Goal: Transaction & Acquisition: Purchase product/service

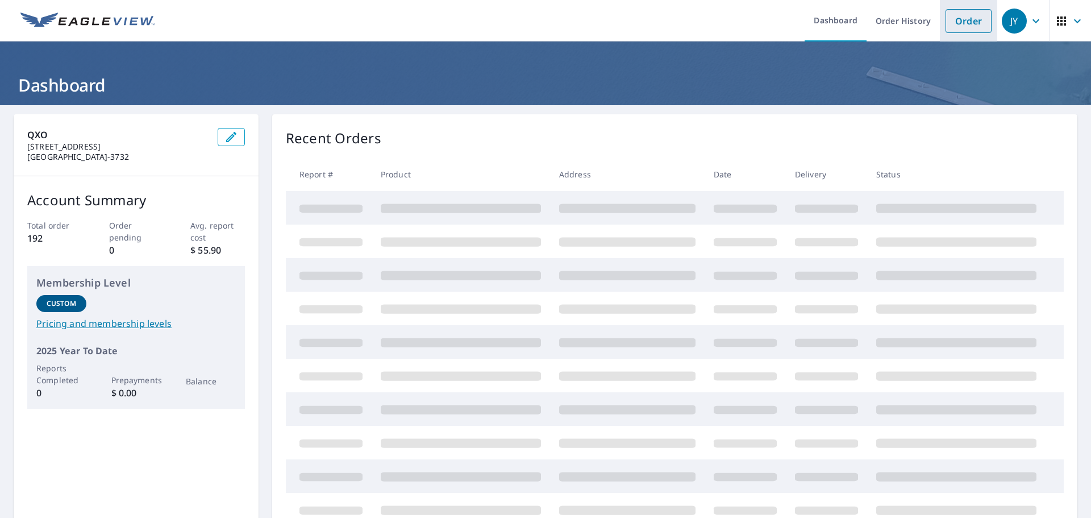
click at [946, 28] on link "Order" at bounding box center [969, 21] width 46 height 24
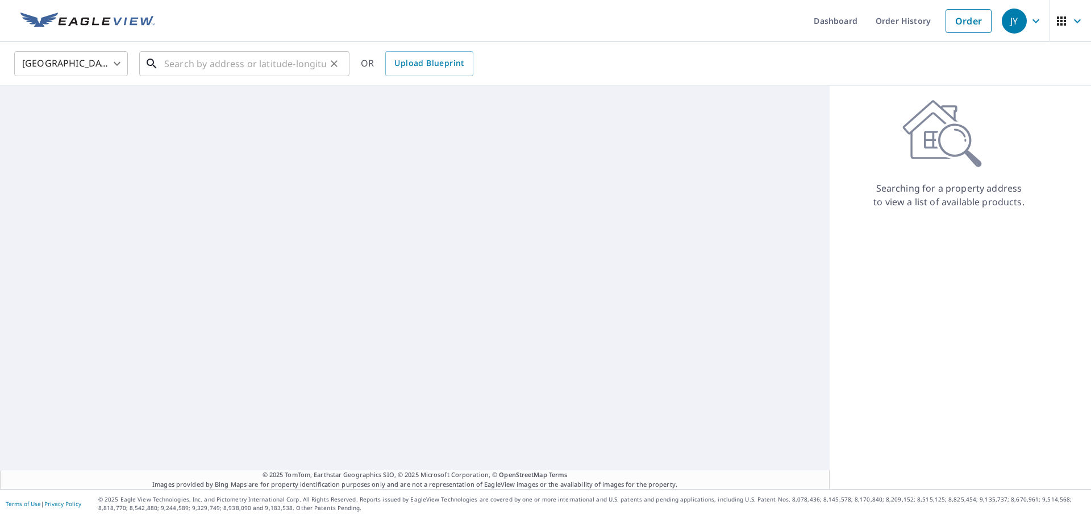
click at [288, 63] on input "text" at bounding box center [245, 64] width 162 height 32
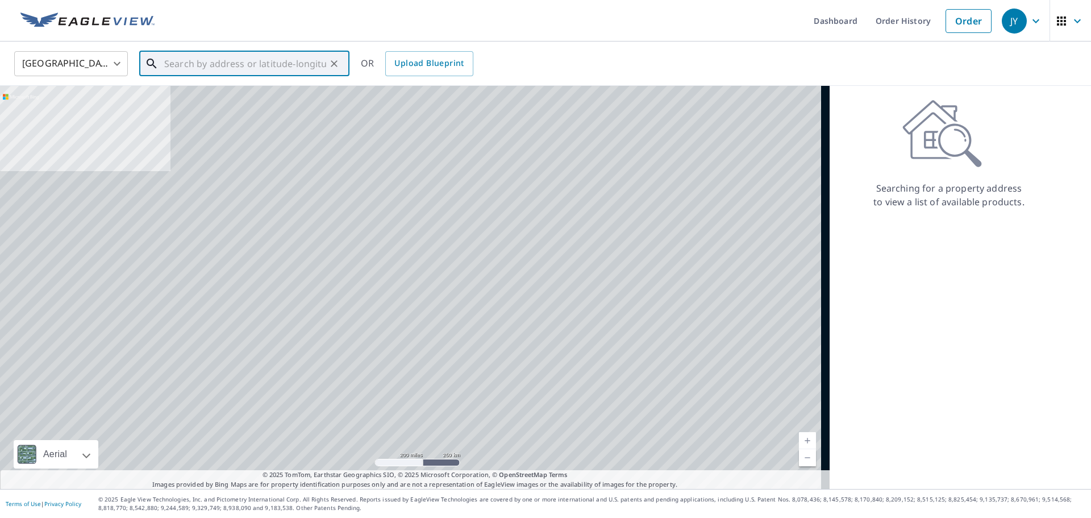
paste input "[STREET_ADDRESS]"
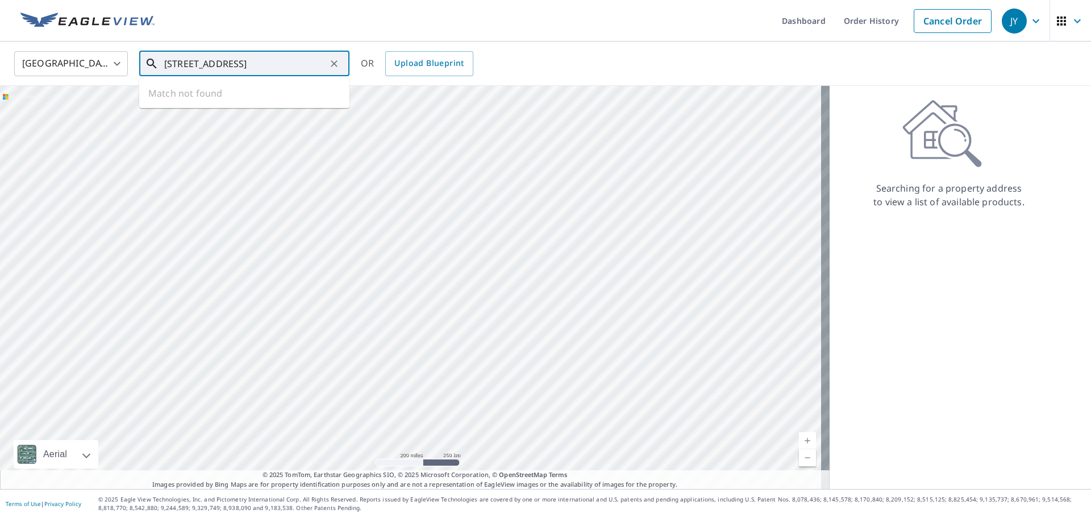
scroll to position [0, 11]
click at [243, 95] on span "[STREET_ADDRESS]" at bounding box center [251, 97] width 178 height 14
type input "[STREET_ADDRESS]"
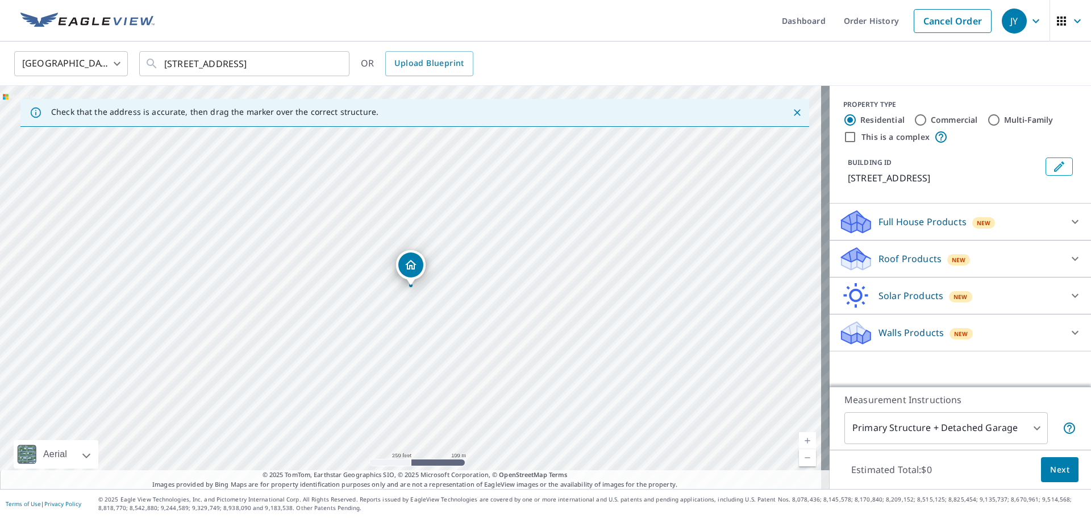
click at [991, 259] on div "Roof Products New" at bounding box center [950, 259] width 223 height 27
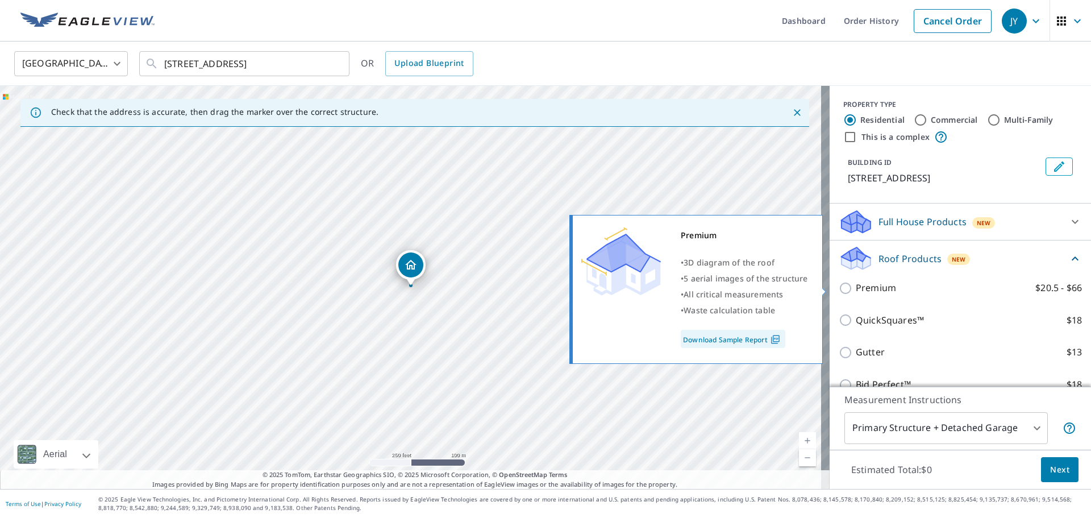
click at [862, 290] on p "Premium" at bounding box center [876, 288] width 40 height 14
click at [856, 290] on input "Premium $20.5 - $66" at bounding box center [847, 288] width 17 height 14
checkbox input "true"
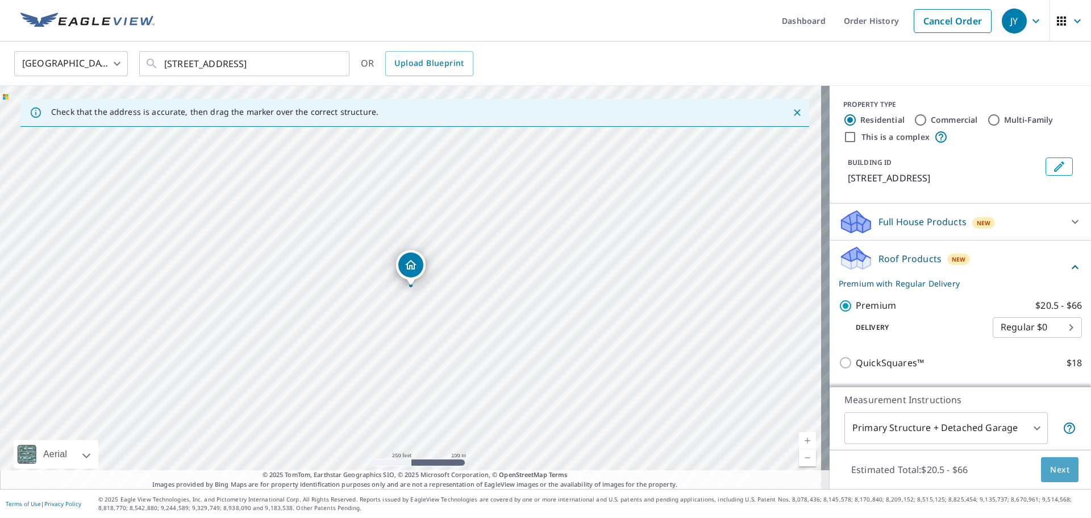
click at [1051, 467] on span "Next" at bounding box center [1059, 470] width 19 height 14
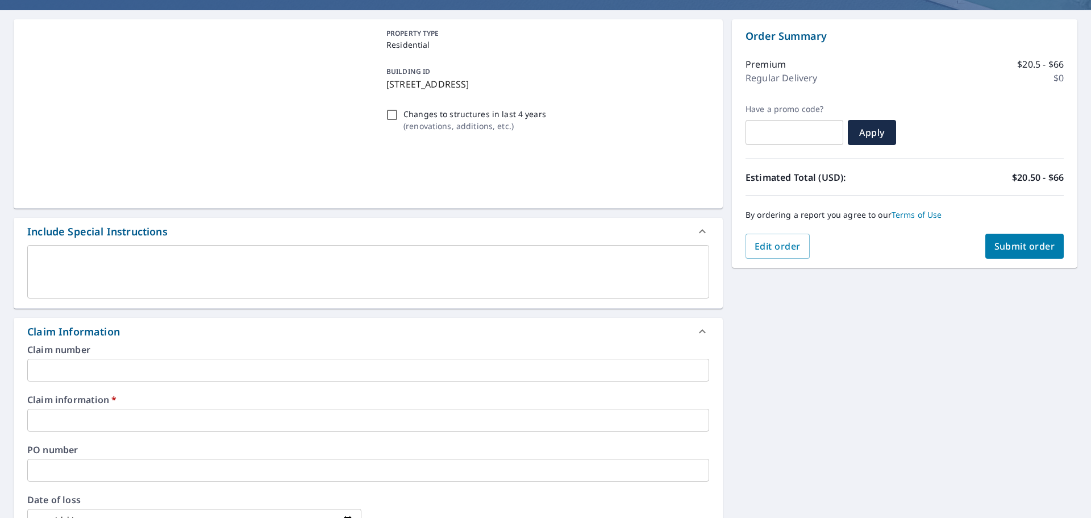
scroll to position [227, 0]
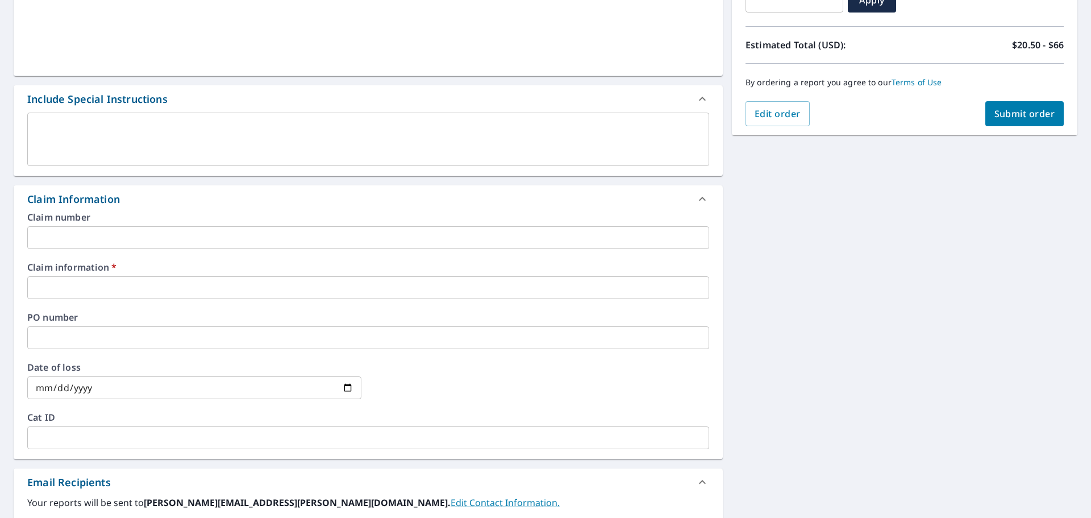
click at [224, 290] on input "text" at bounding box center [368, 287] width 682 height 23
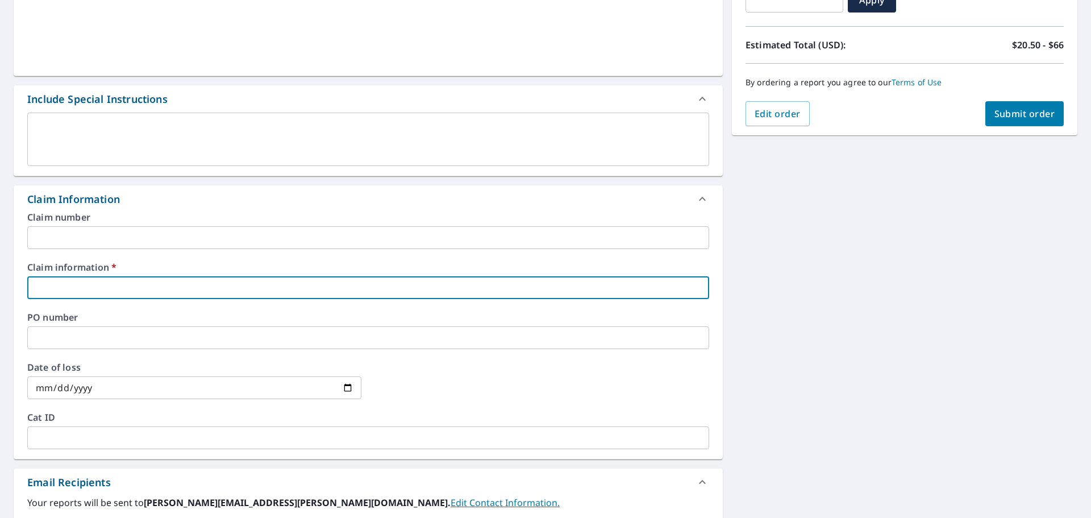
type input "3"
checkbox input "true"
type input "31"
checkbox input "true"
type input "319"
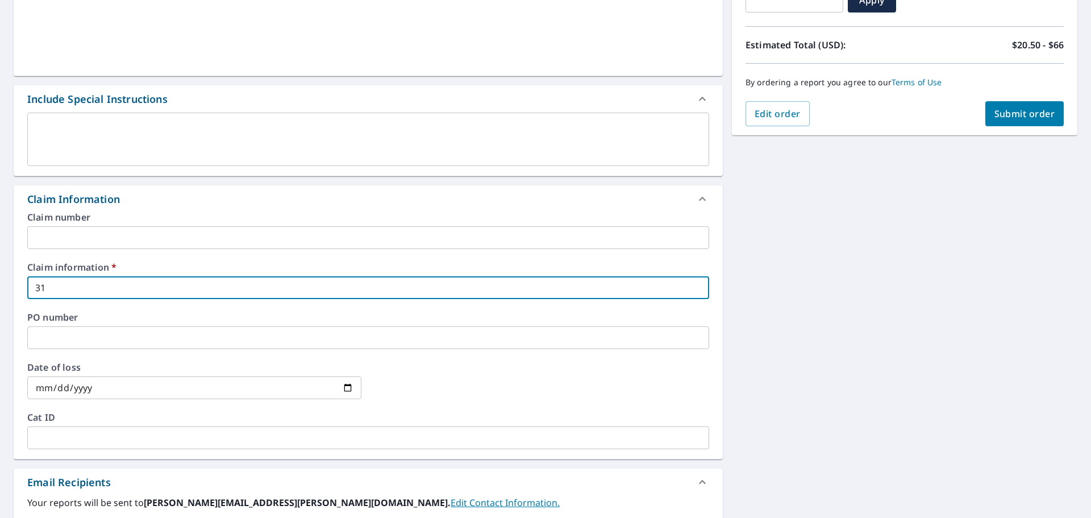
checkbox input "true"
type input "3190"
checkbox input "true"
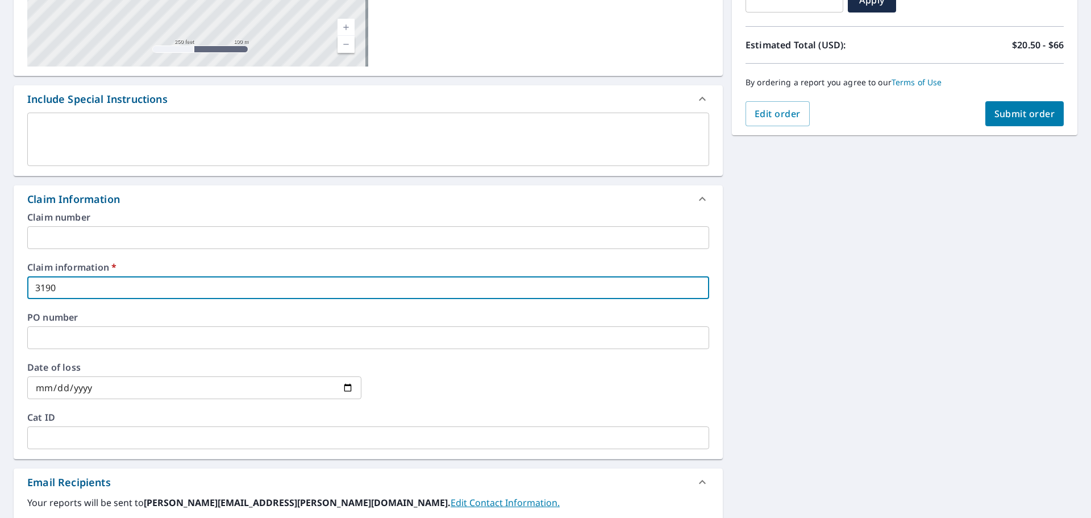
type input "31907"
checkbox input "true"
type input "319070"
checkbox input "true"
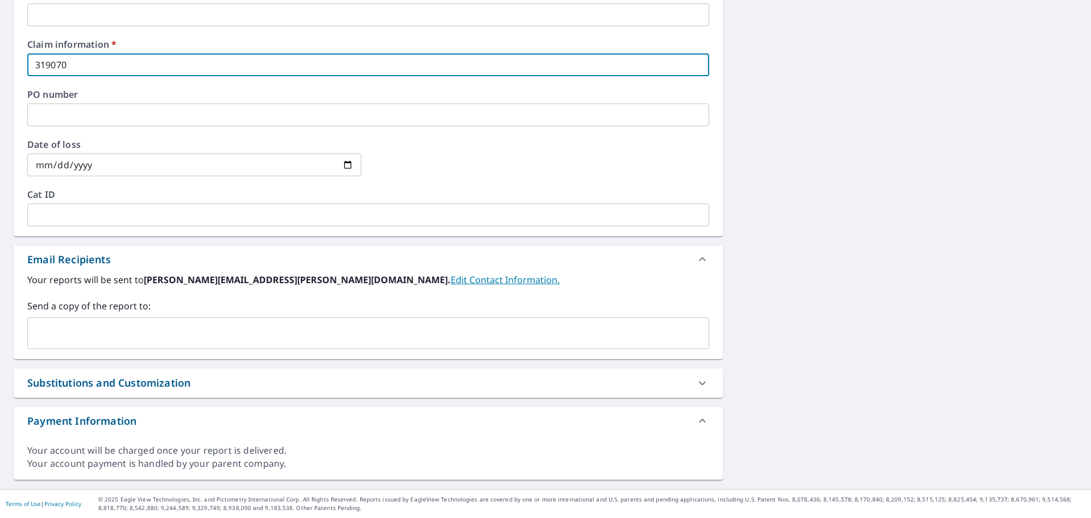
type input "319070"
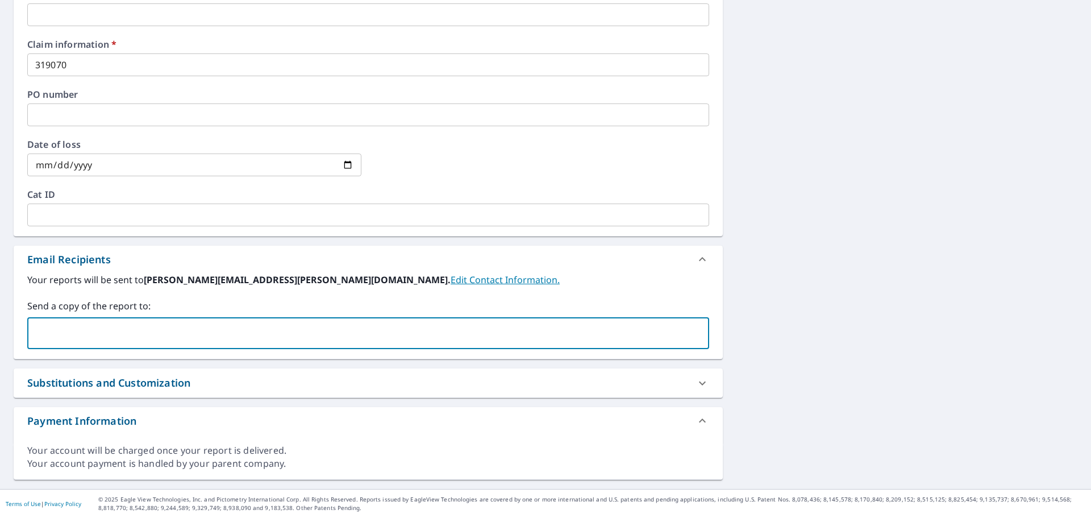
click at [204, 336] on input "text" at bounding box center [359, 333] width 655 height 22
type input "[PERSON_NAME][EMAIL_ADDRESS][DOMAIN_NAME]"
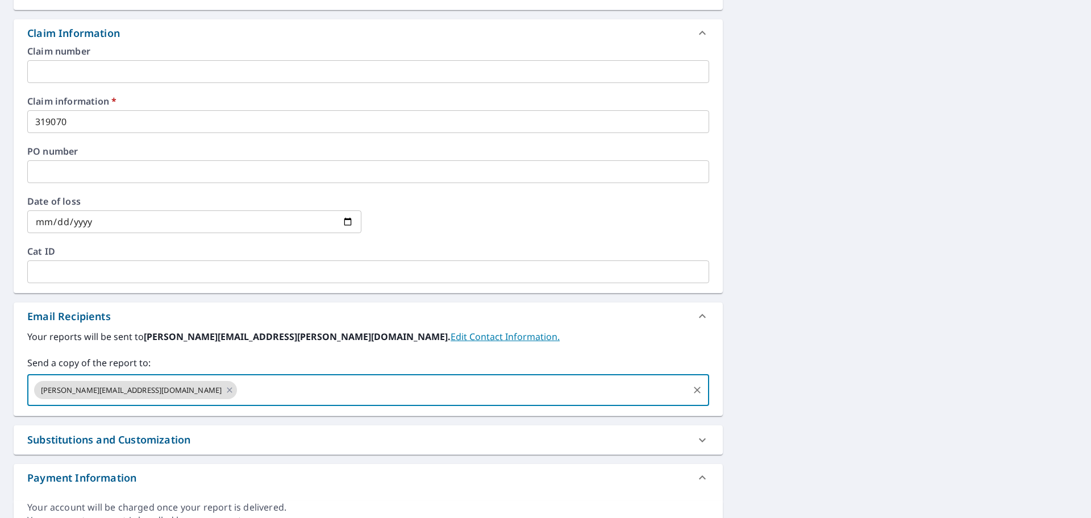
scroll to position [166, 0]
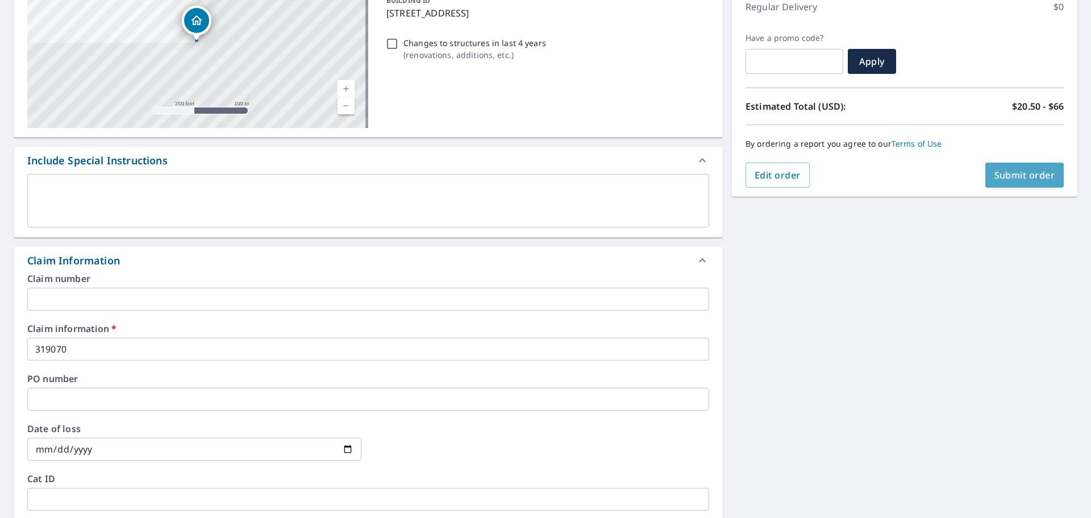
click at [1002, 169] on span "Submit order" at bounding box center [1025, 175] width 61 height 13
checkbox input "true"
